Goal: Task Accomplishment & Management: Complete application form

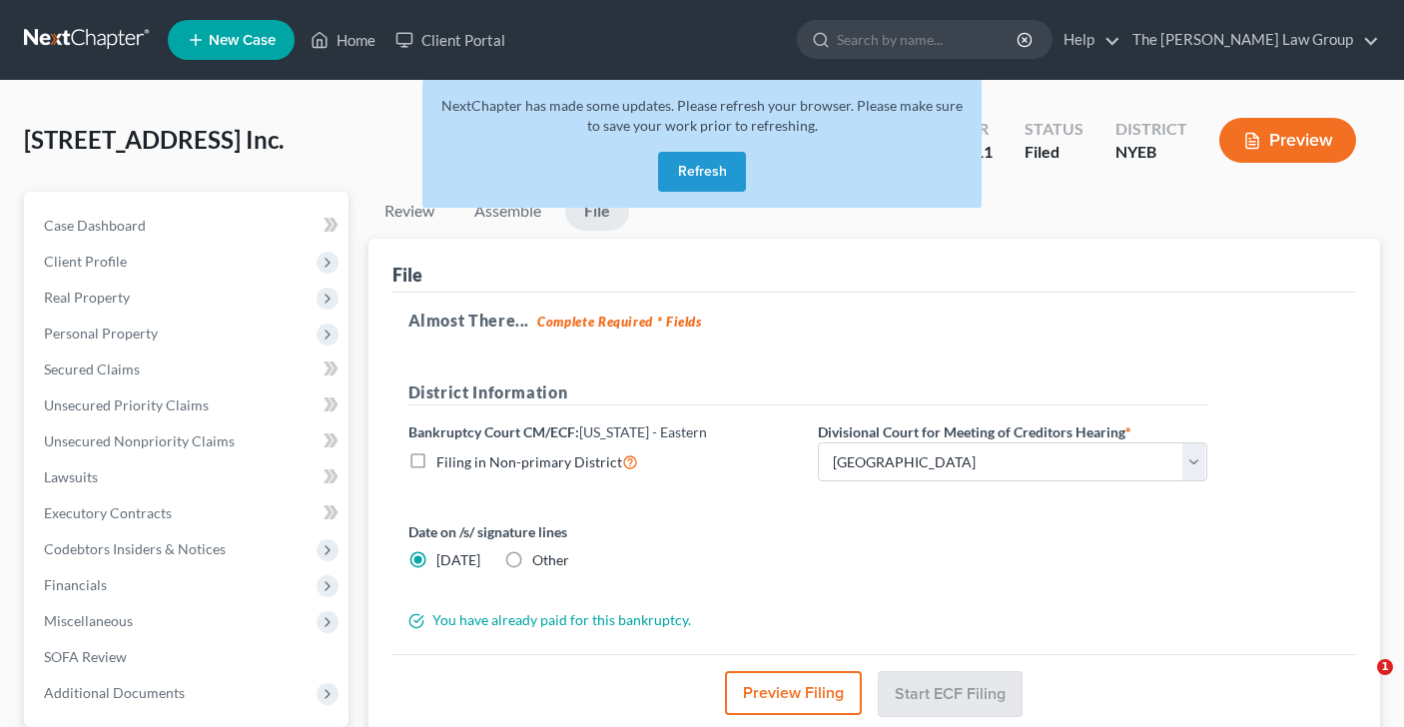
select select "0"
click at [362, 42] on link "Home" at bounding box center [343, 40] width 85 height 36
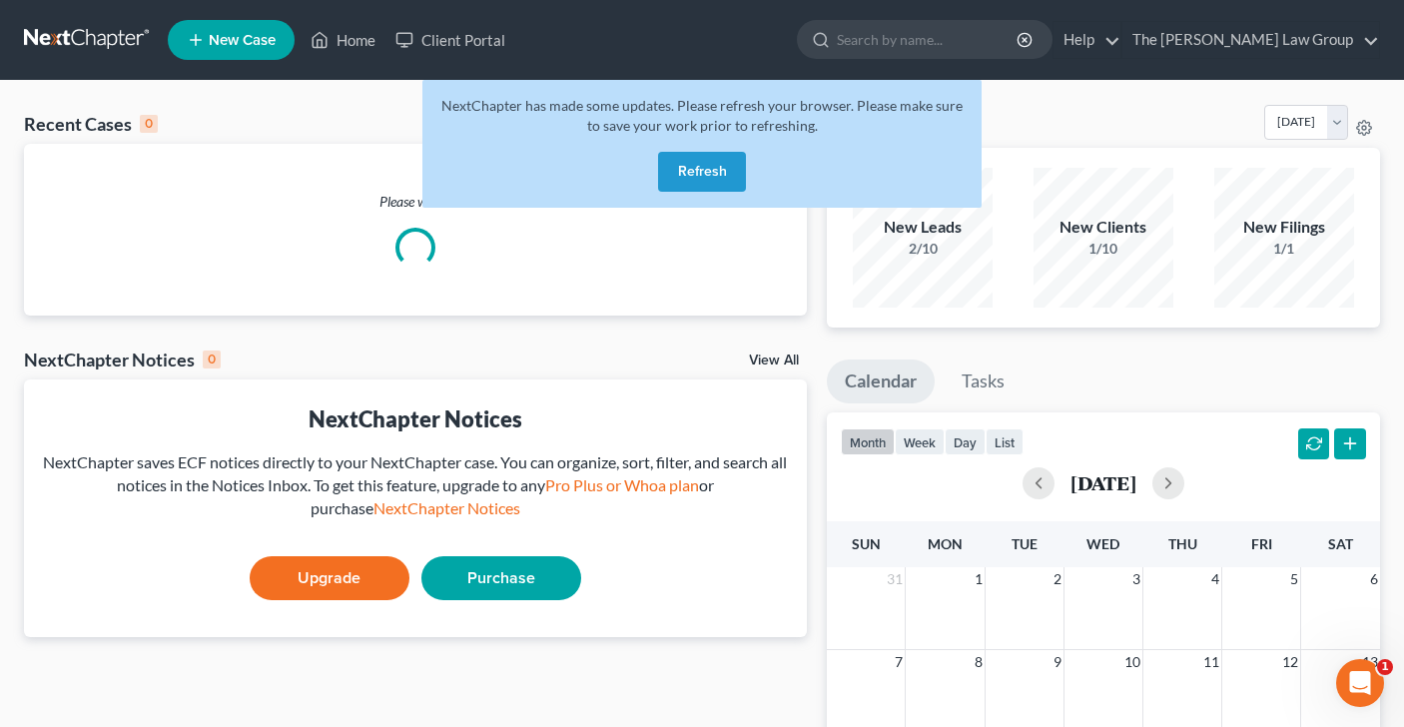
click at [714, 174] on button "Refresh" at bounding box center [702, 172] width 88 height 40
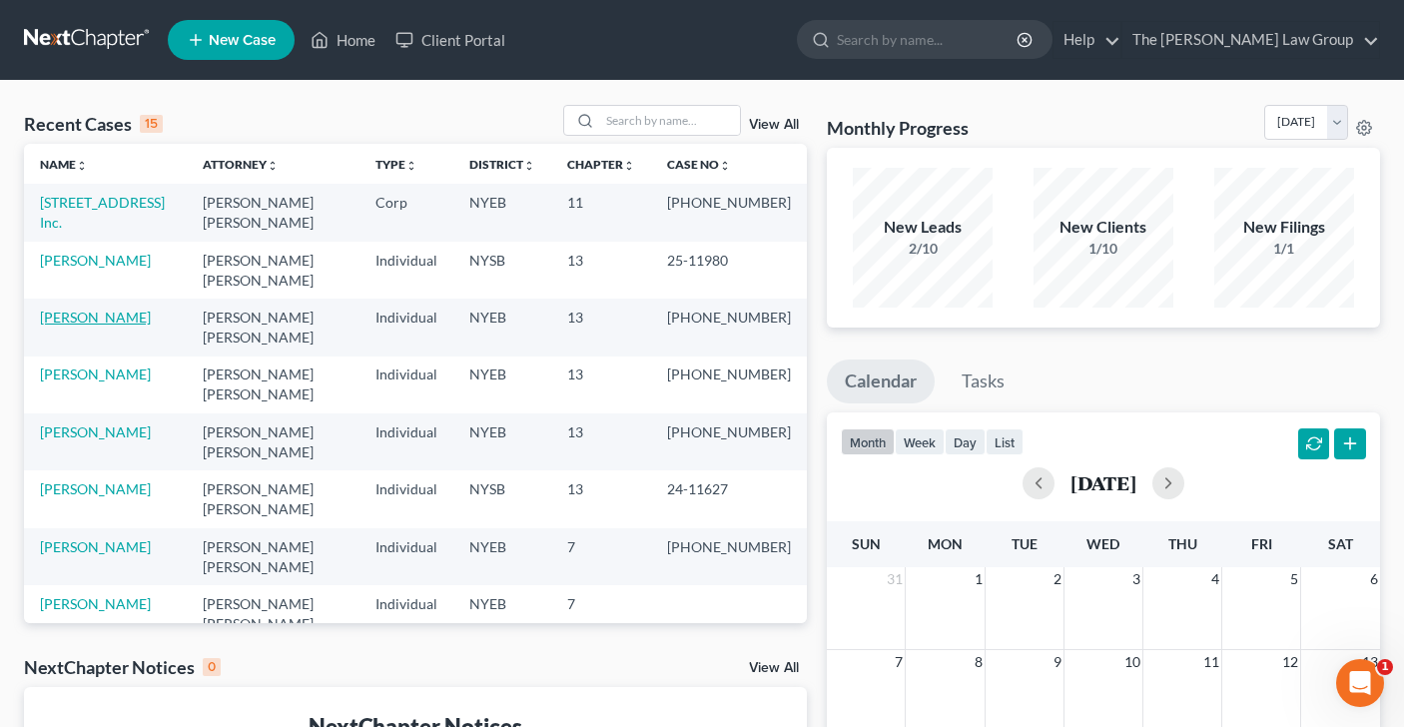
click at [81, 309] on link "Schnaier, Joseph" at bounding box center [95, 317] width 111 height 17
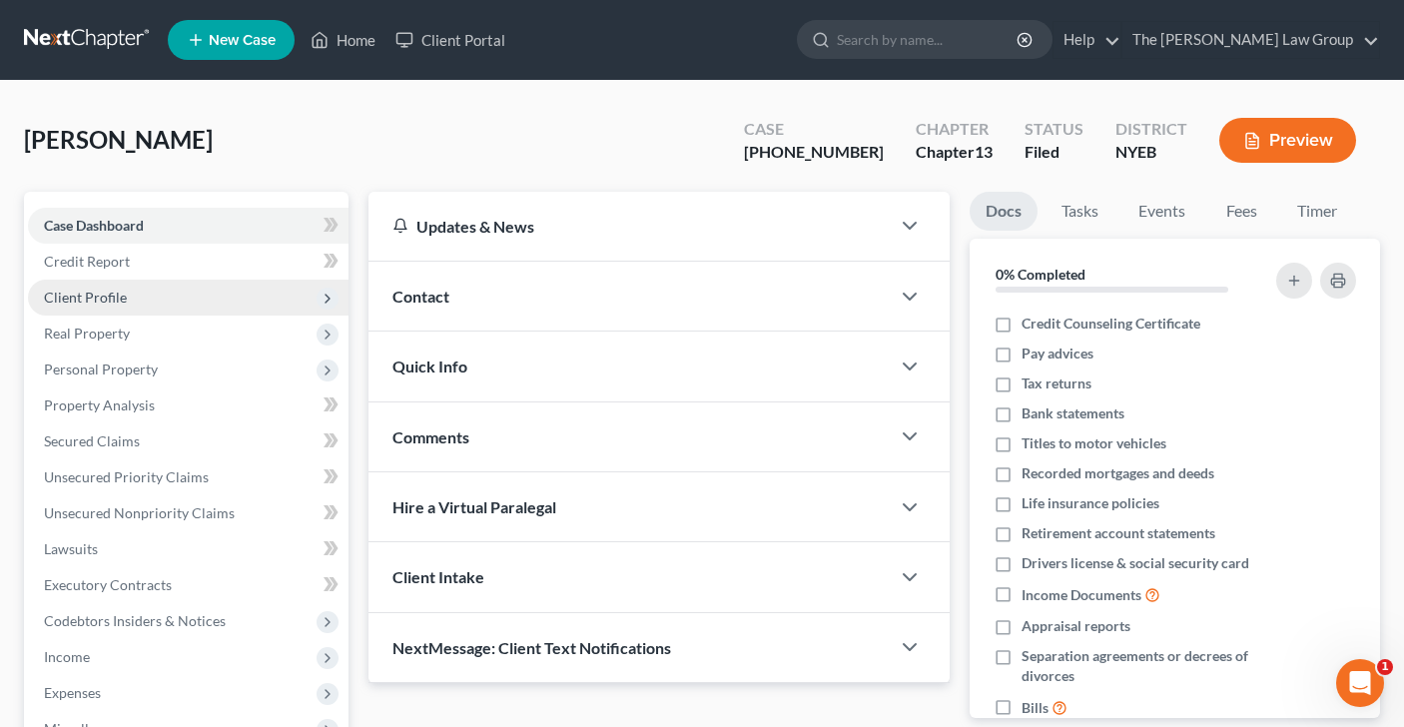
click at [139, 306] on span "Client Profile" at bounding box center [188, 298] width 321 height 36
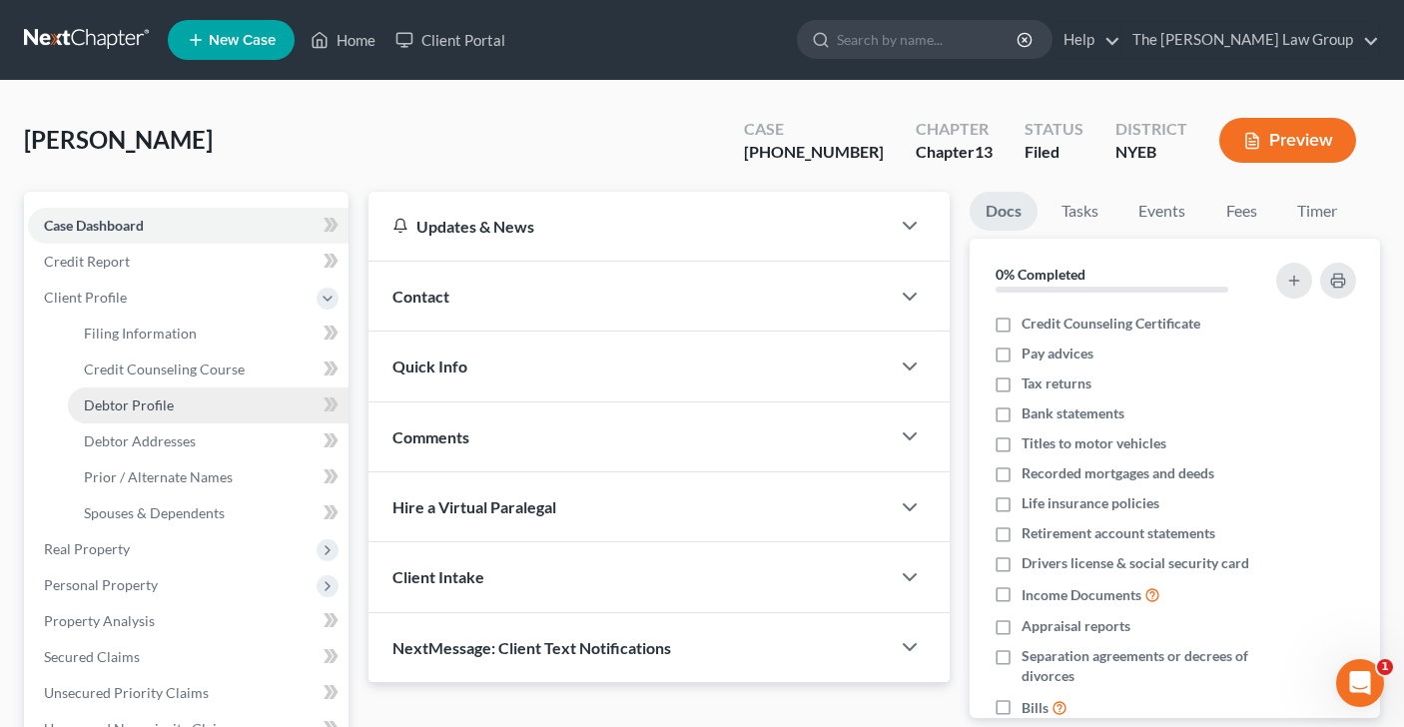
click at [161, 407] on span "Debtor Profile" at bounding box center [129, 404] width 90 height 17
select select "1"
select select "4"
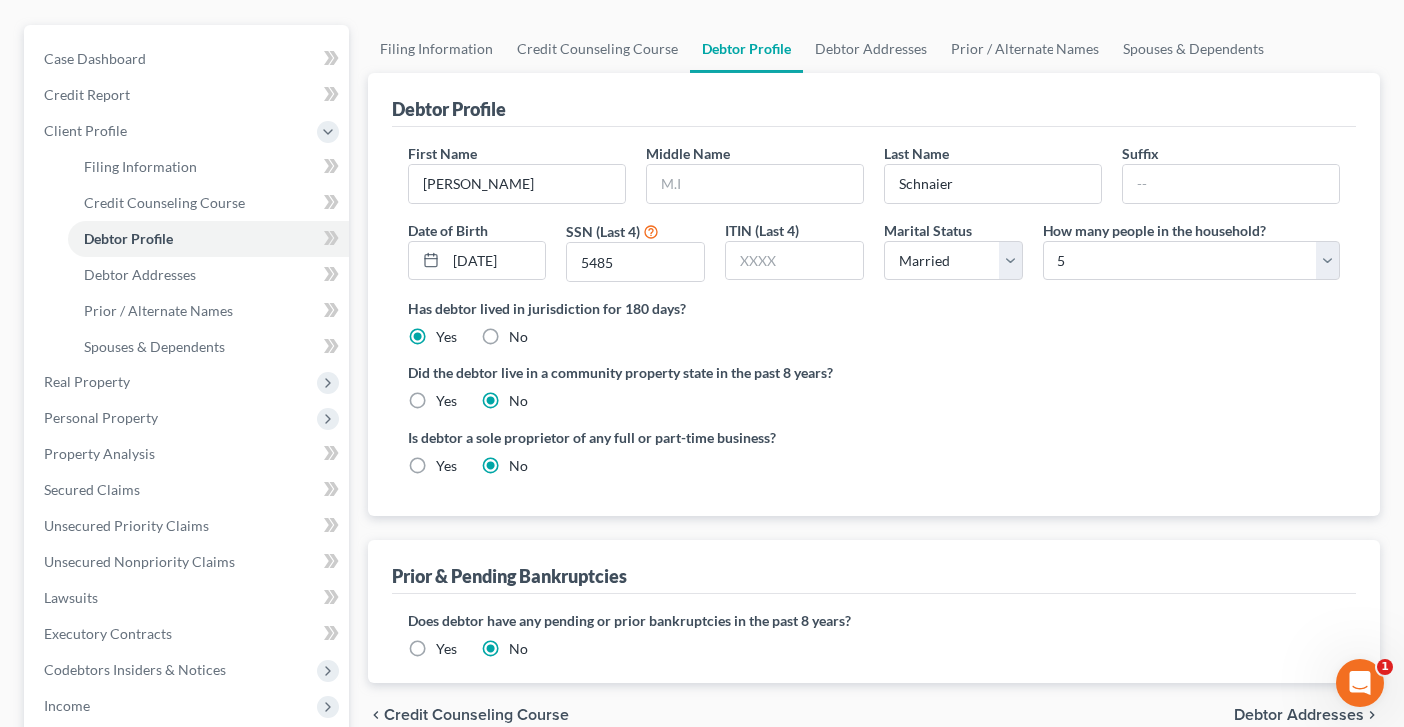
scroll to position [183, 0]
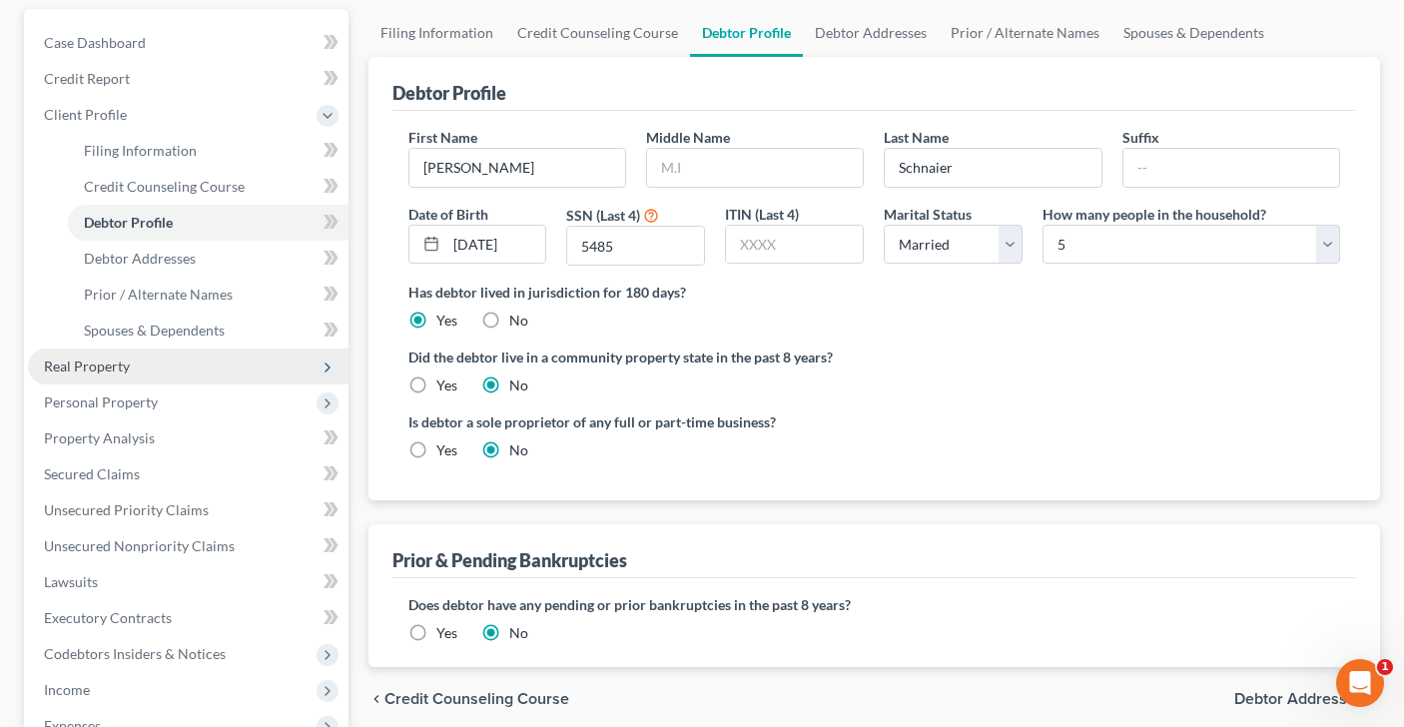
click at [112, 365] on span "Real Property" at bounding box center [87, 366] width 86 height 17
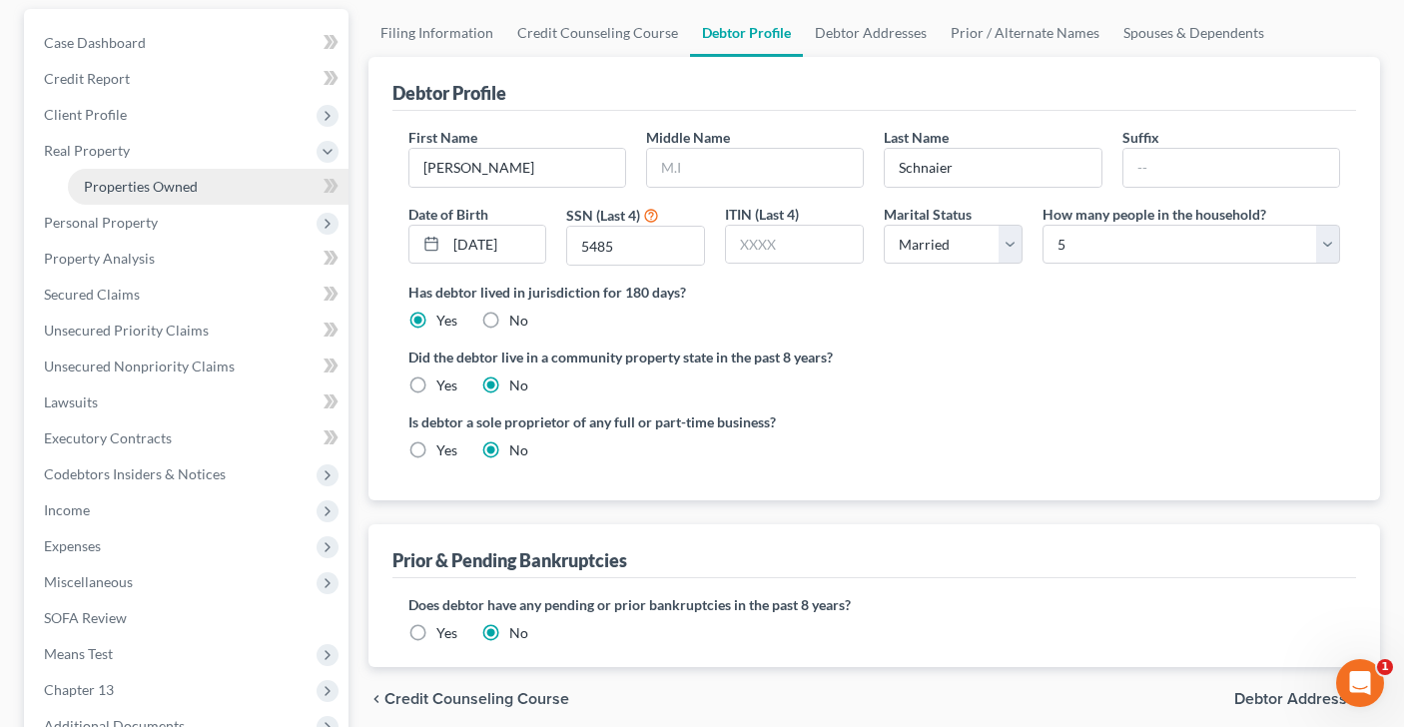
click at [170, 190] on span "Properties Owned" at bounding box center [141, 186] width 114 height 17
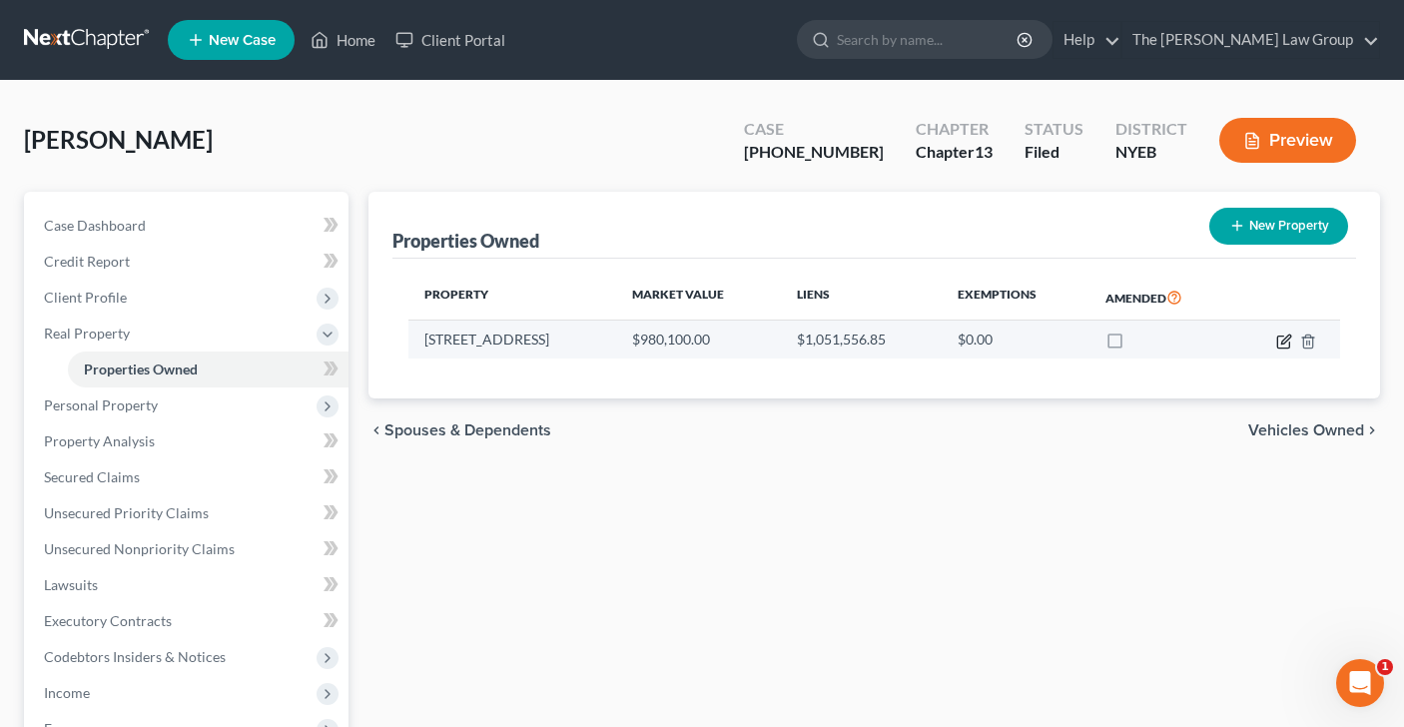
click at [1278, 343] on icon "button" at bounding box center [1284, 342] width 16 height 16
select select "35"
select select "0"
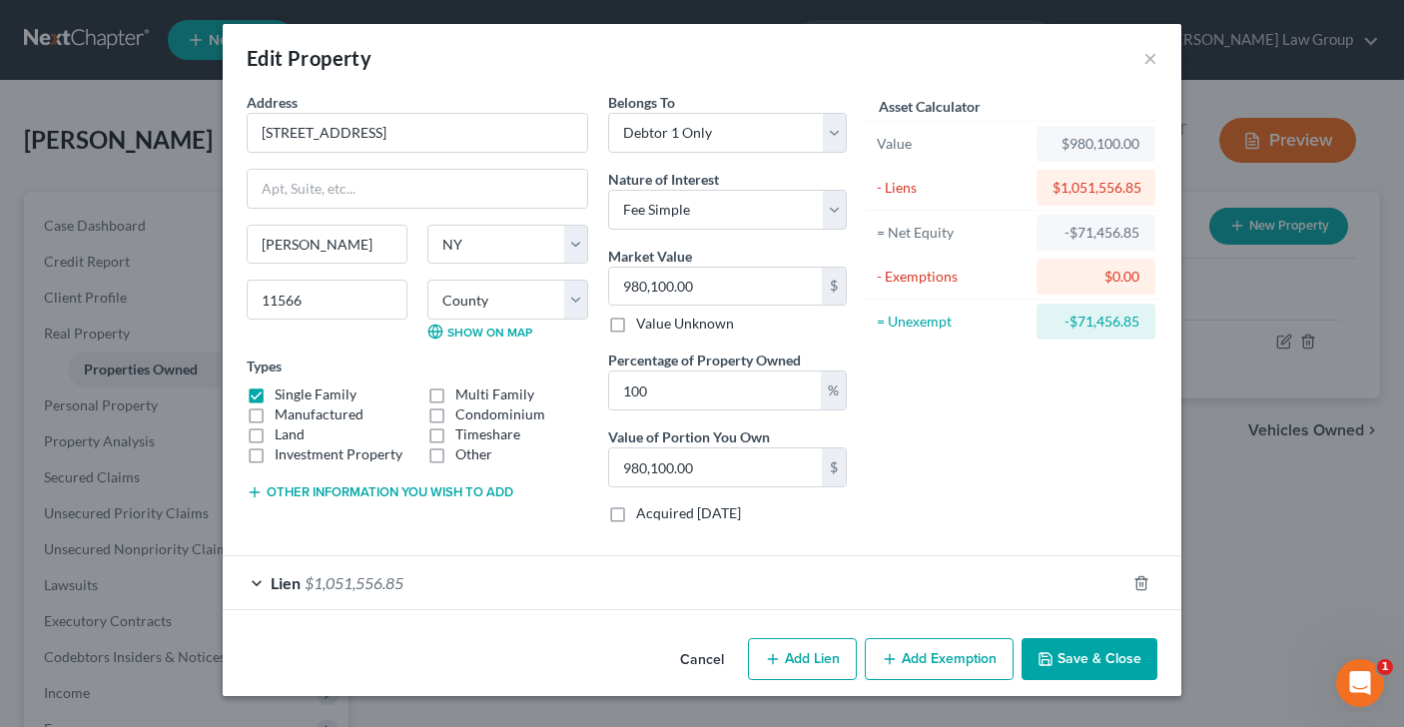
click at [261, 581] on div "Lien $1,051,556.85" at bounding box center [674, 582] width 903 height 53
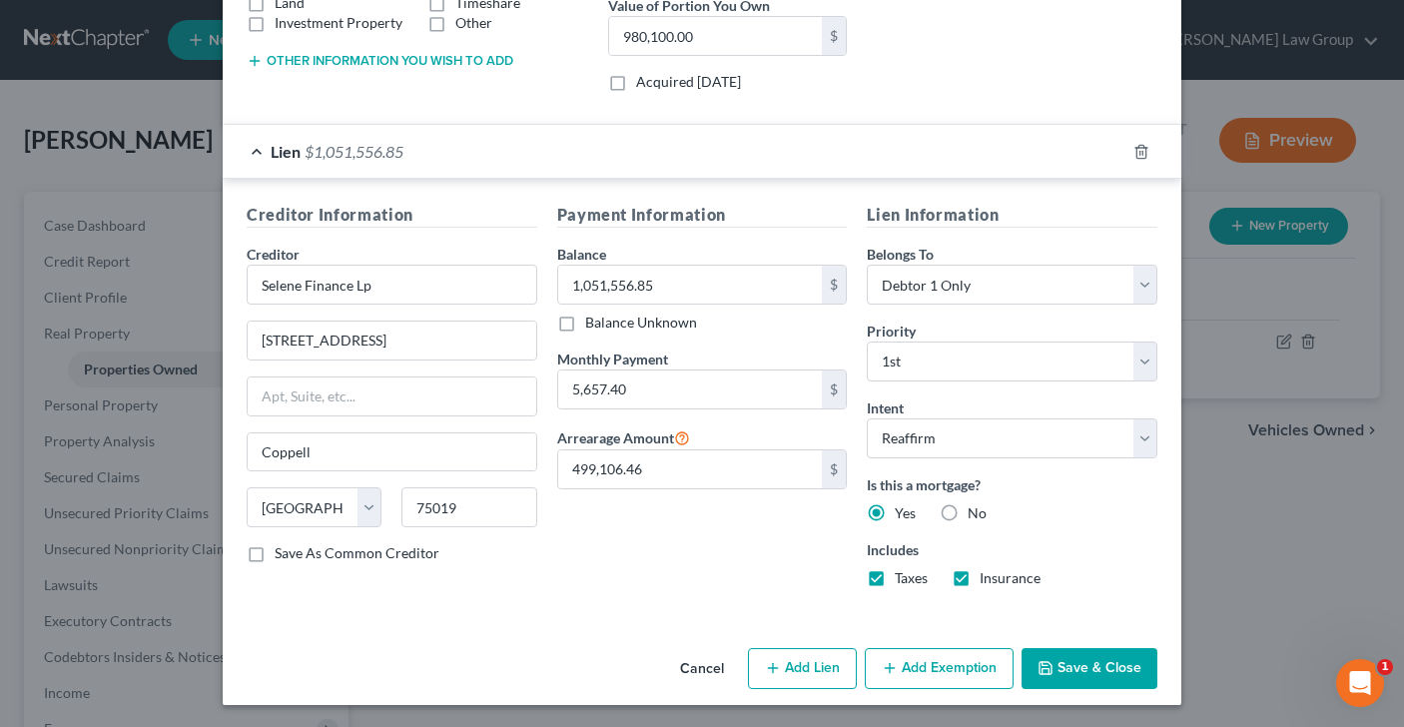
scroll to position [433, 0]
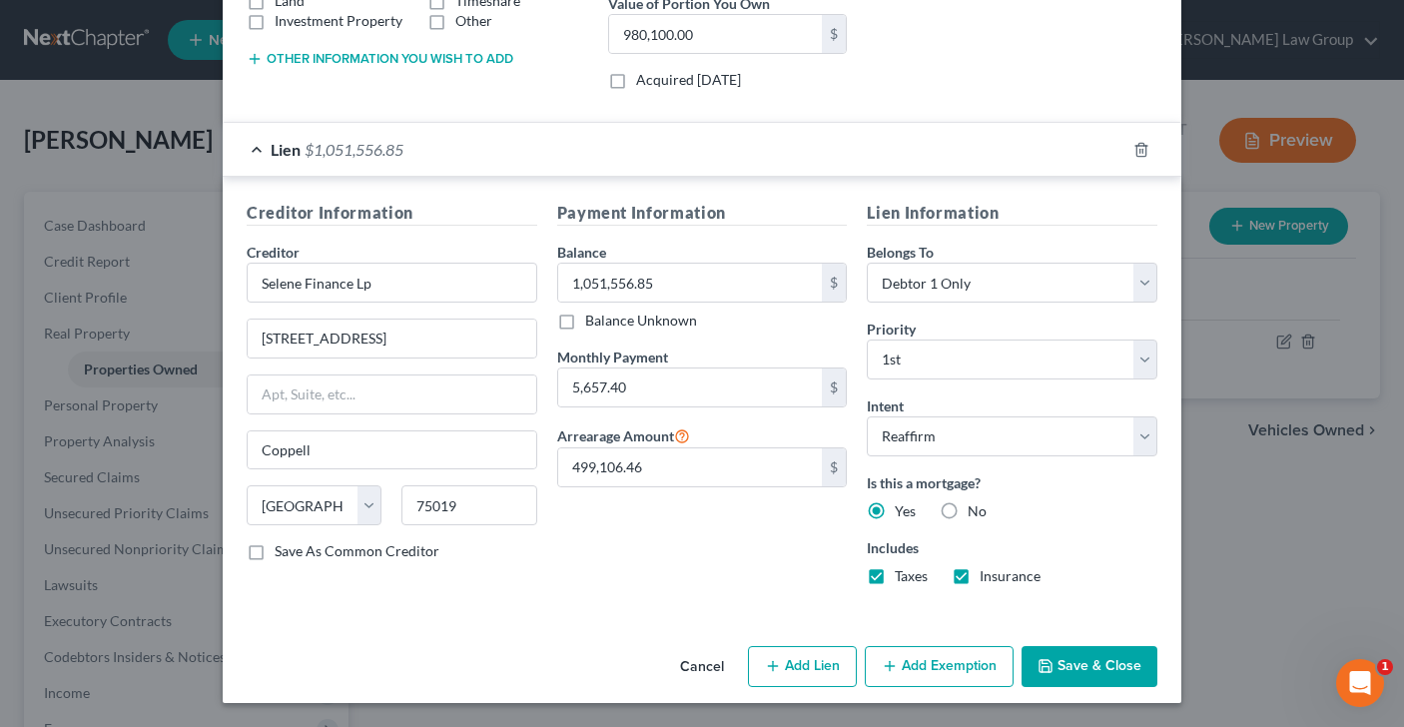
click at [707, 664] on button "Cancel" at bounding box center [702, 668] width 76 height 40
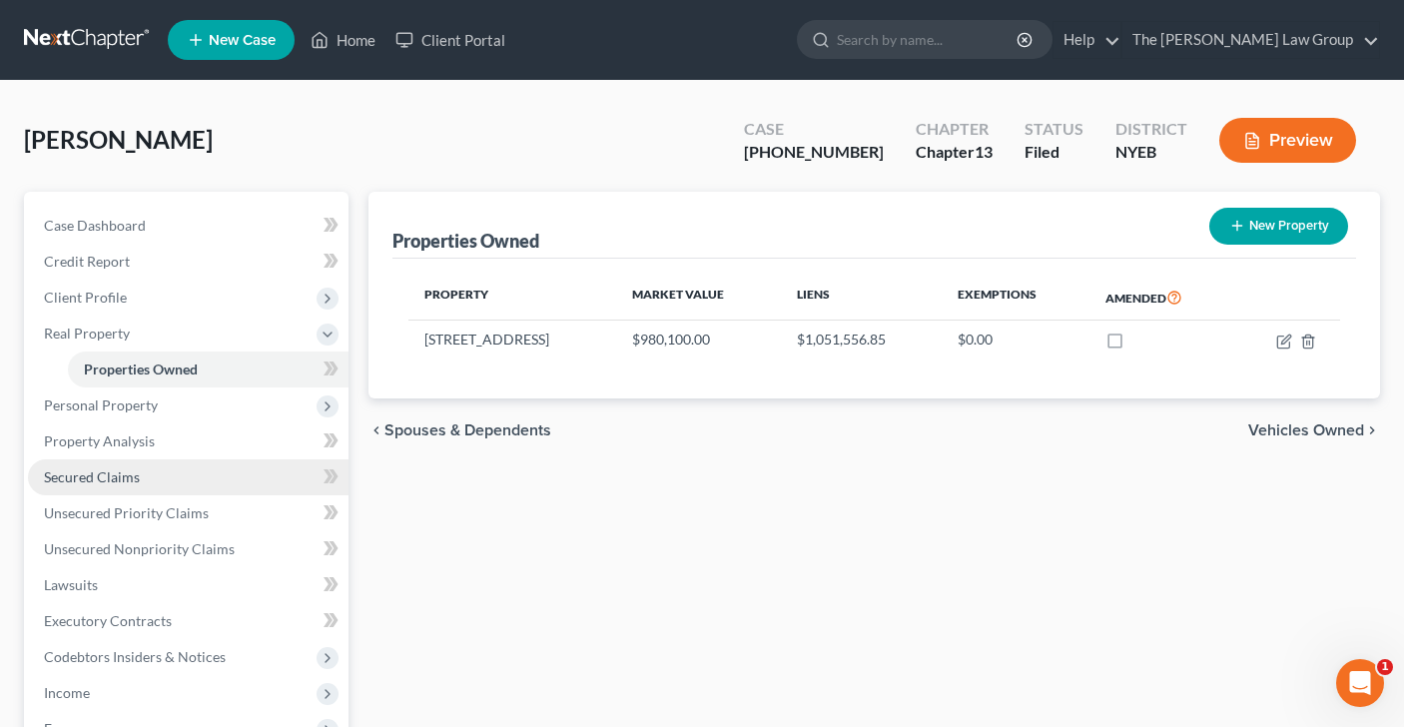
click at [196, 479] on link "Secured Claims" at bounding box center [188, 477] width 321 height 36
